Goal: Task Accomplishment & Management: Manage account settings

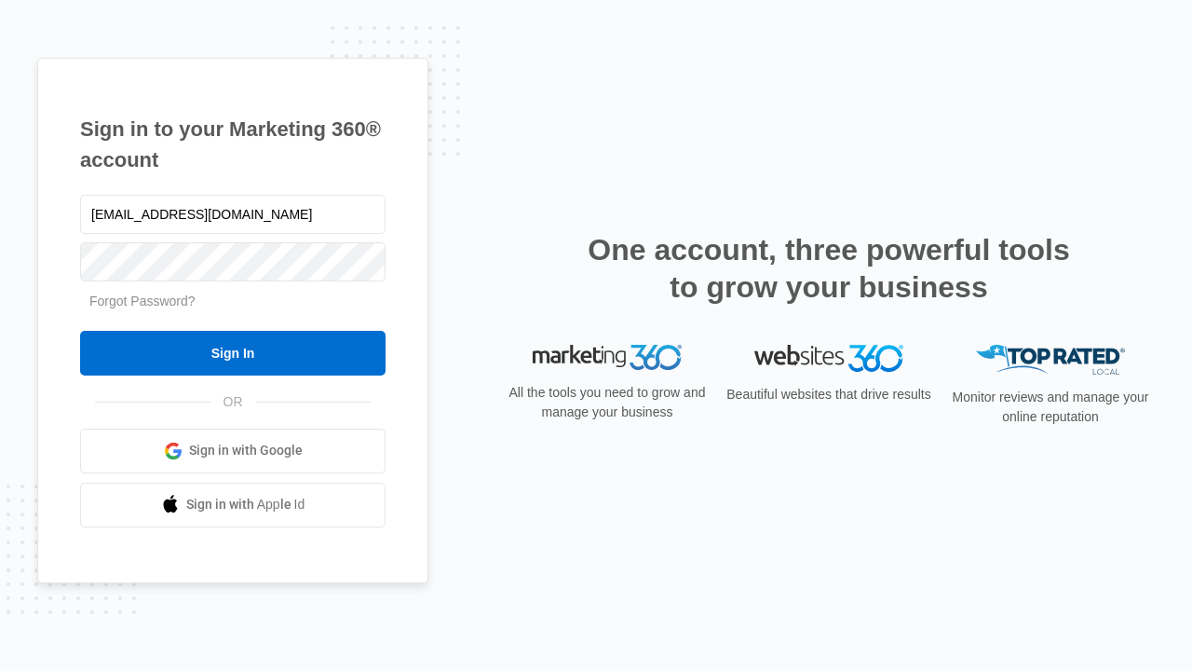
type input "[EMAIL_ADDRESS][DOMAIN_NAME]"
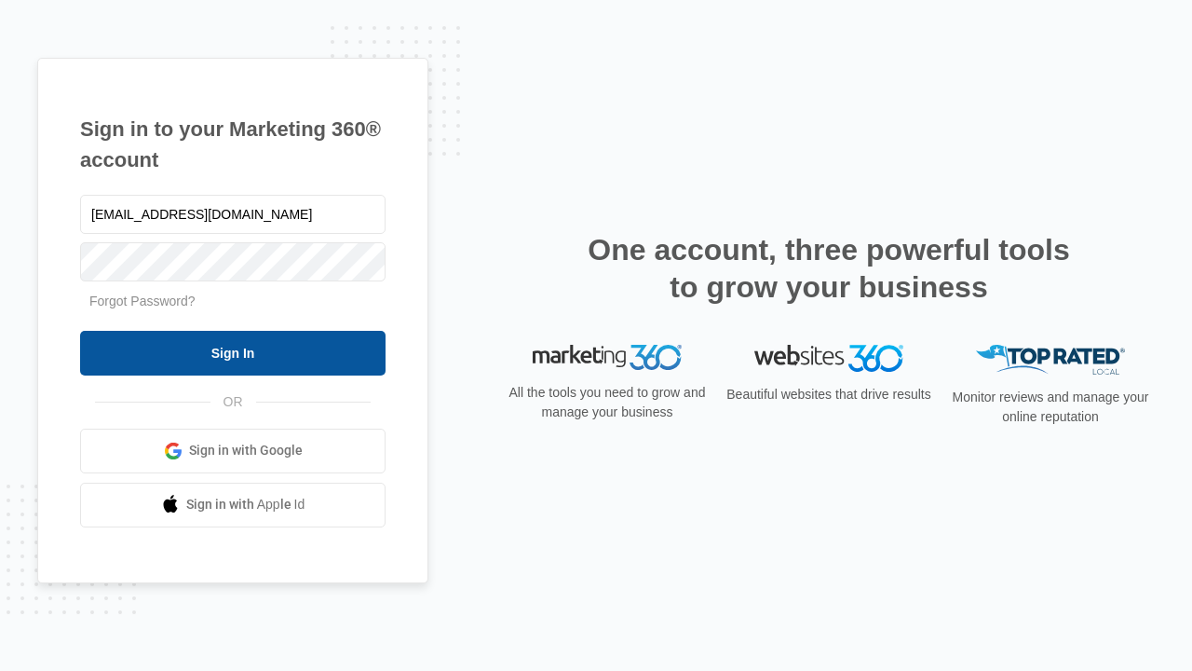
click at [233, 352] on input "Sign In" at bounding box center [232, 353] width 305 height 45
